Goal: Task Accomplishment & Management: Complete application form

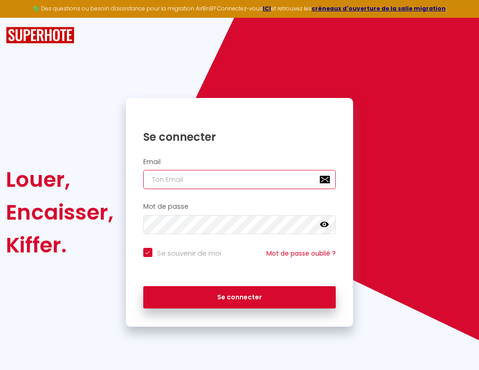
type input "s"
checkbox input "true"
type input "su"
checkbox input "true"
type input "sup"
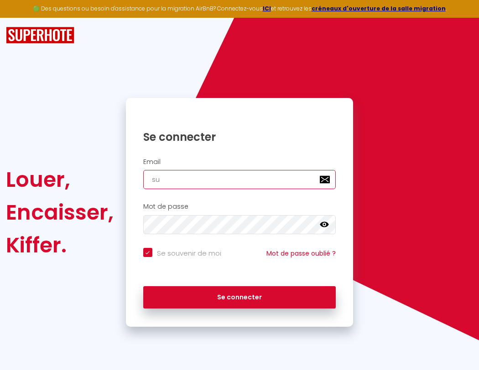
checkbox input "true"
type input "supe"
checkbox input "true"
type input "super"
checkbox input "true"
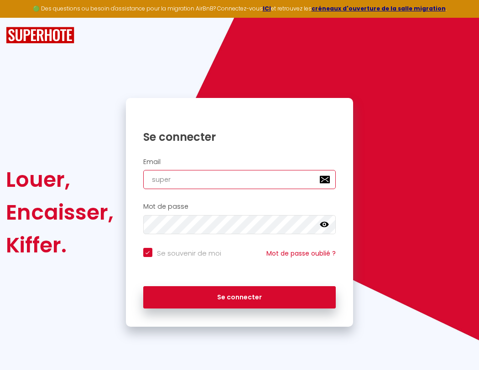
type input "superb"
checkbox input "true"
type input "superbo"
checkbox input "true"
type input "superbor"
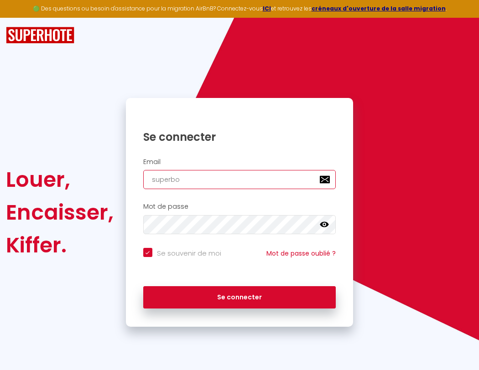
checkbox input "true"
type input "s"
checkbox input "true"
type input "superbord"
checkbox input "true"
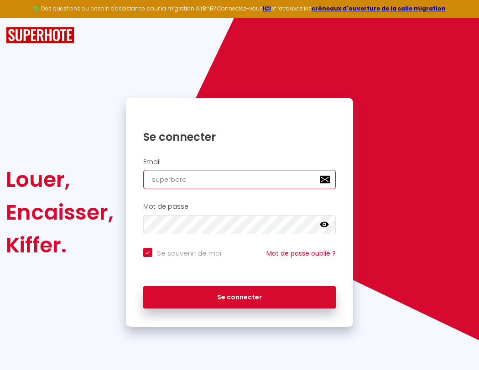
type input "su"
checkbox input "true"
type input "superborde"
checkbox input "true"
type input "sup"
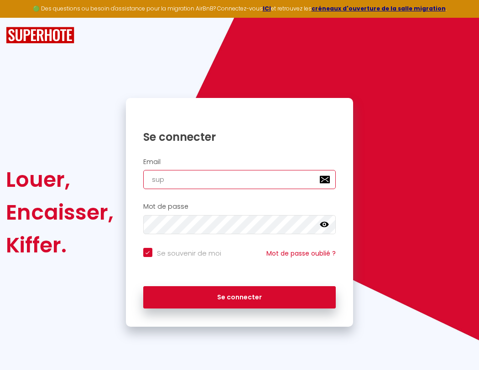
checkbox input "true"
type input "superbordea"
checkbox input "true"
type input "supe"
checkbox input "true"
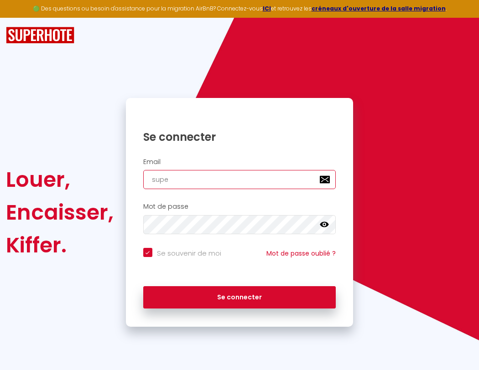
type input "superbordeau"
checkbox input "true"
type input "super"
checkbox input "true"
type input "superbordeaux"
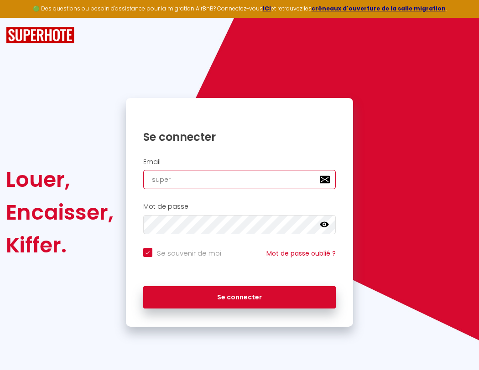
checkbox input "true"
type input "superb"
checkbox input "true"
type input "superbordeaux@"
checkbox input "true"
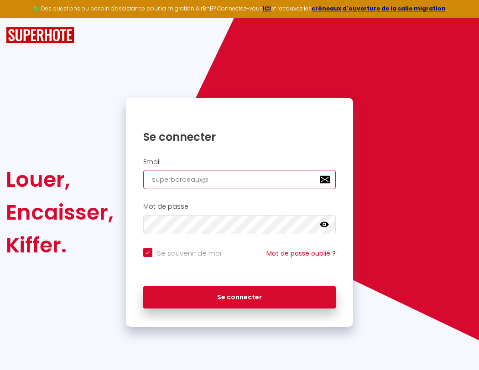
type input "s"
checkbox input "true"
type input "su"
checkbox input "true"
type input "superbordeaux@g"
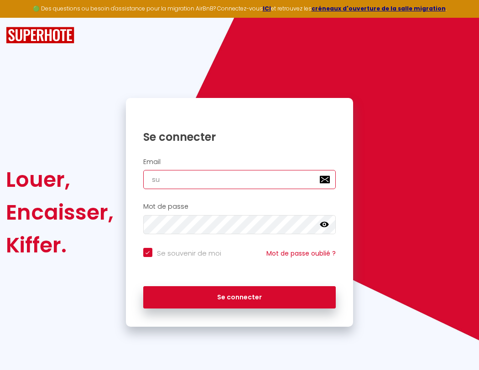
checkbox input "true"
type input "superbordeaux@gm"
checkbox input "true"
type input "superbordeaux@gma"
checkbox input "true"
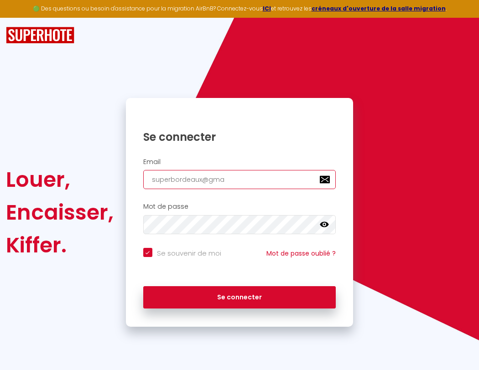
type input "superbordeaux@gmai"
checkbox input "true"
type input "[EMAIL_ADDRESS]"
checkbox input "true"
type input "[EMAIL_ADDRESS]."
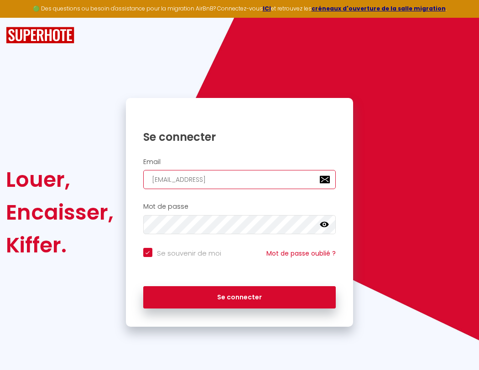
checkbox input "true"
